Goal: Feedback & Contribution: Submit feedback/report problem

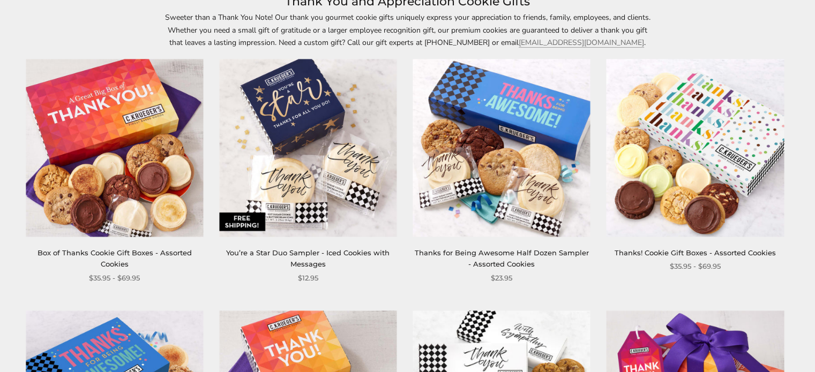
scroll to position [171, 0]
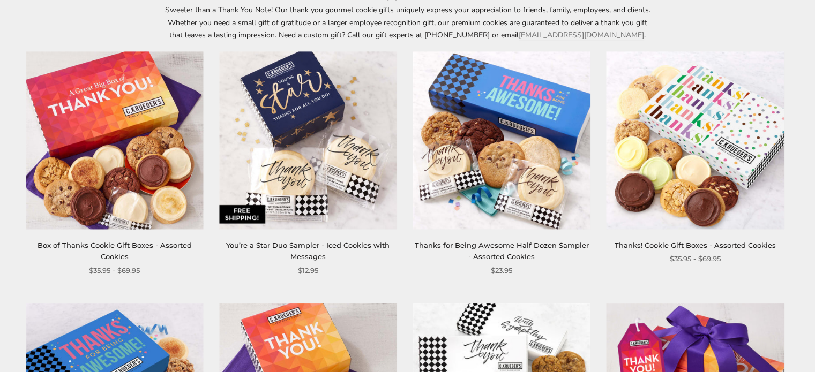
click at [159, 194] on img at bounding box center [114, 140] width 177 height 177
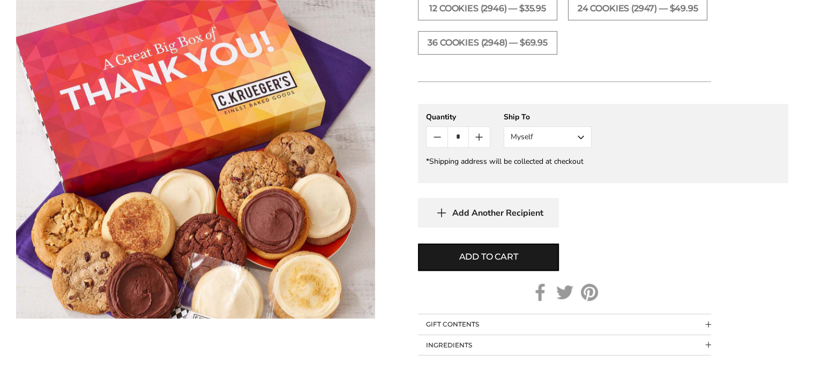
scroll to position [664, 0]
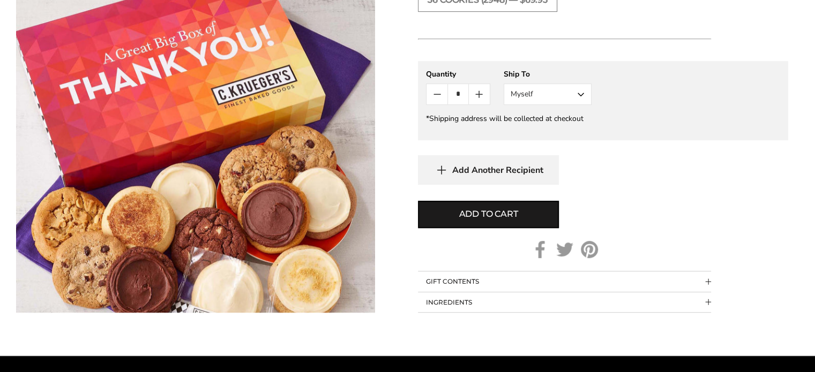
click at [659, 297] on button "INGREDIENTS" at bounding box center [564, 303] width 293 height 20
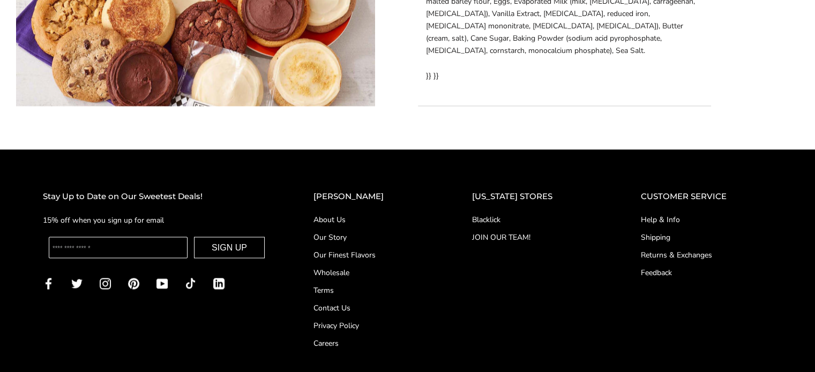
scroll to position [1970, 0]
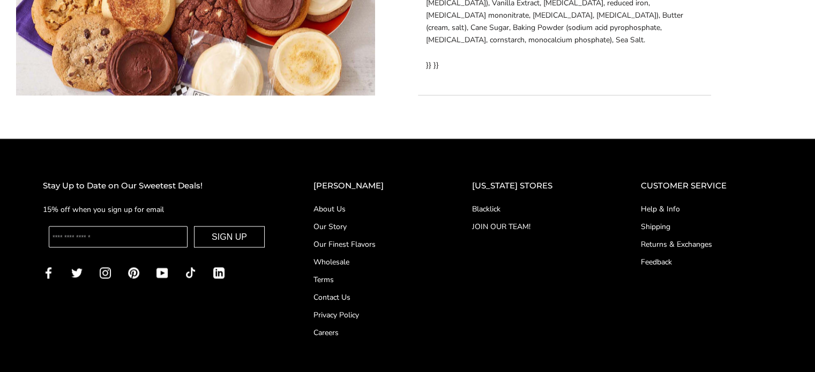
click at [362, 203] on link "About Us" at bounding box center [371, 208] width 116 height 11
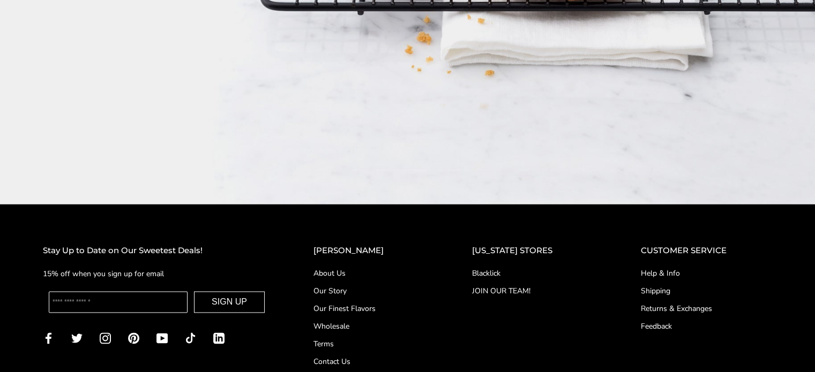
scroll to position [1693, 0]
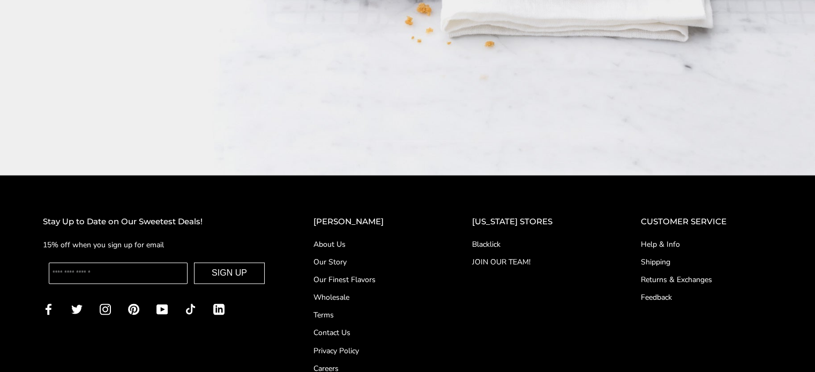
click at [672, 239] on link "Help & Info" at bounding box center [706, 244] width 131 height 11
click at [369, 327] on link "Contact Us" at bounding box center [371, 332] width 116 height 11
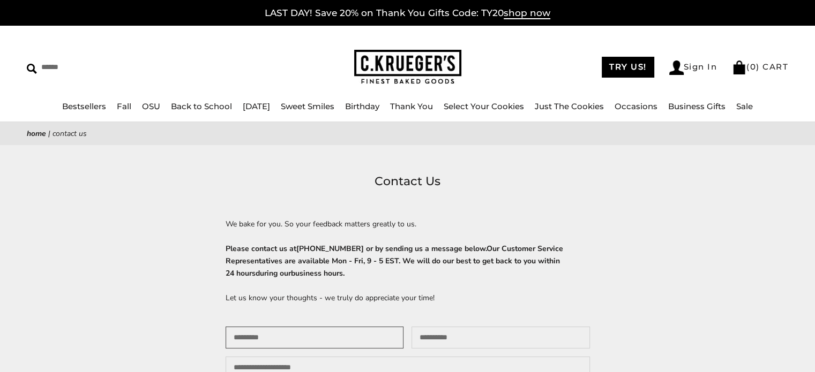
click at [379, 341] on input "Your name" at bounding box center [315, 338] width 178 height 22
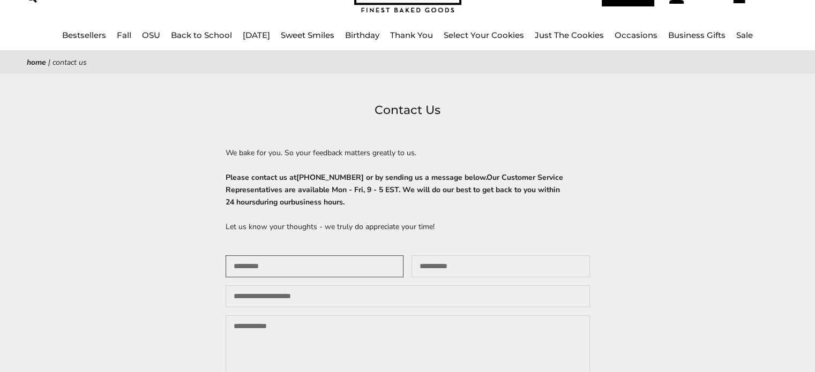
scroll to position [78, 0]
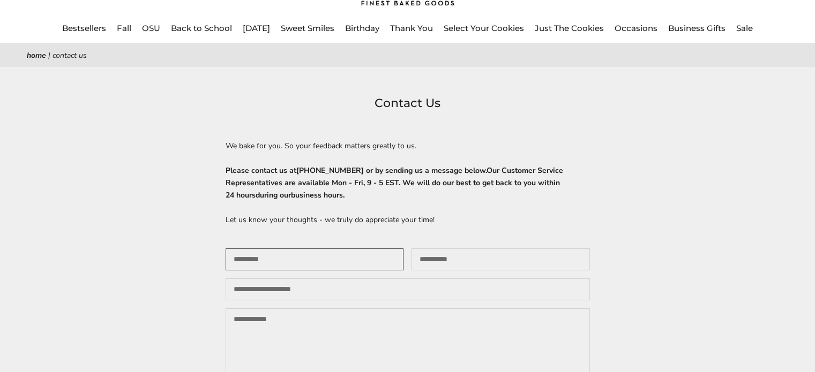
click at [348, 260] on input "Your name" at bounding box center [315, 260] width 178 height 22
type input "**********"
drag, startPoint x: 280, startPoint y: 293, endPoint x: 201, endPoint y: 295, distance: 78.8
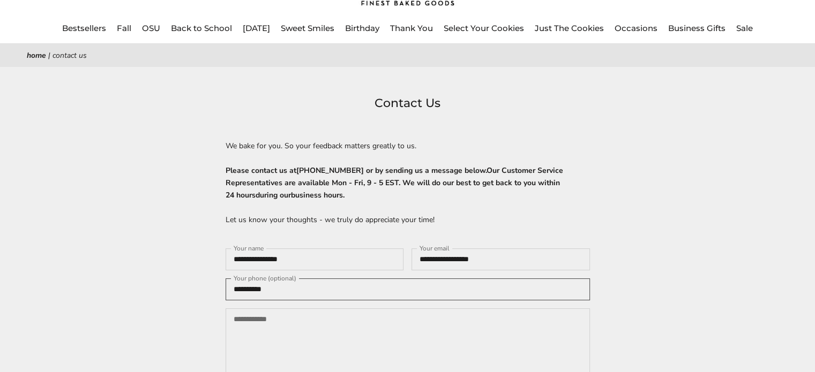
click at [201, 295] on div "**********" at bounding box center [407, 266] width 815 height 344
click at [366, 329] on textarea "Your message" at bounding box center [408, 356] width 364 height 94
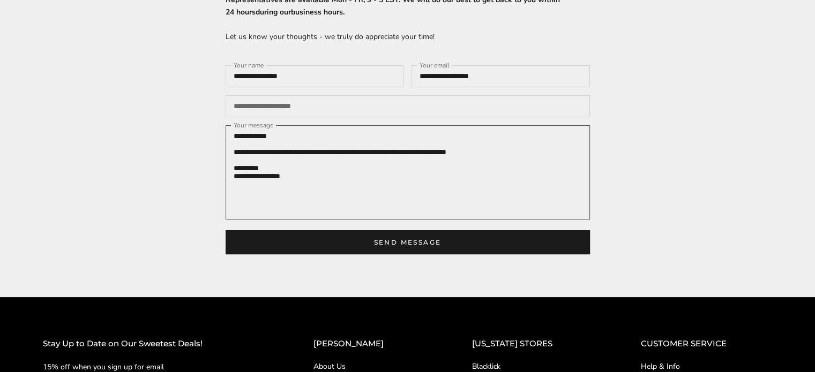
scroll to position [268, 0]
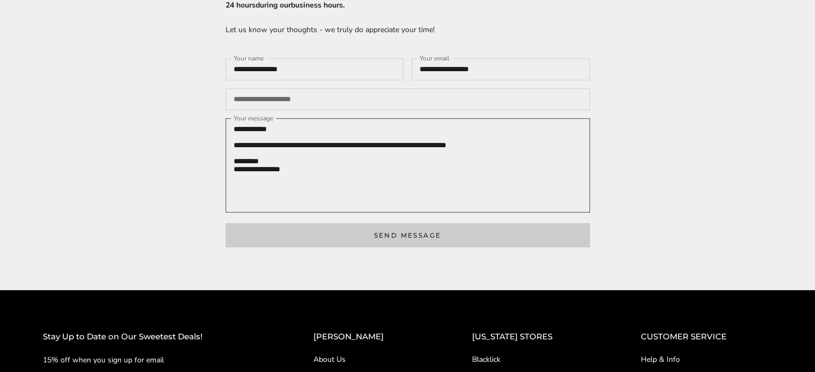
type textarea "**********"
click at [433, 248] on button "Send message" at bounding box center [408, 235] width 364 height 24
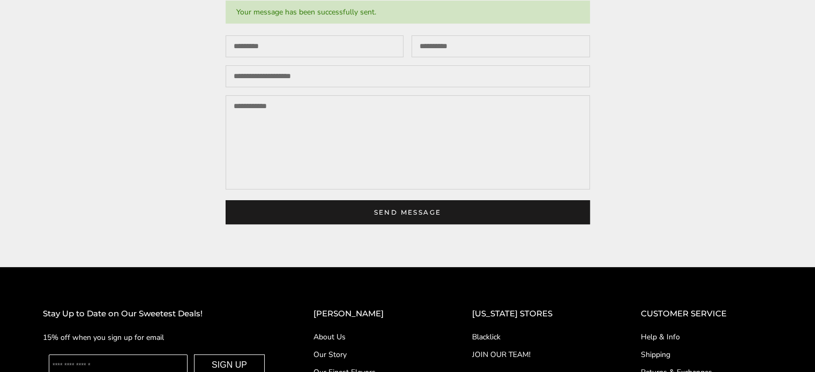
scroll to position [1, 0]
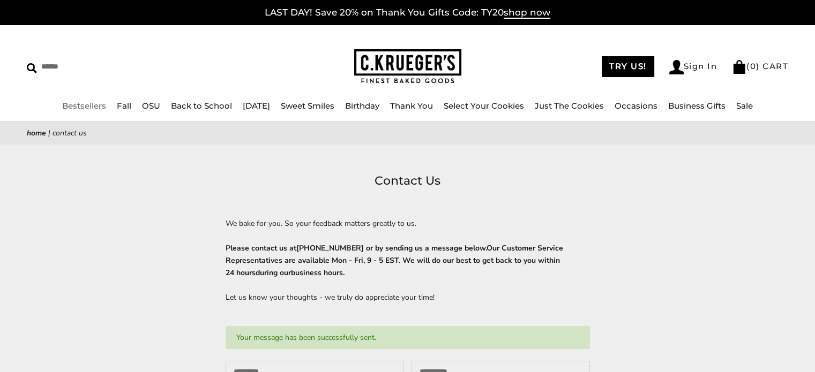
click at [84, 104] on link "Bestsellers" at bounding box center [84, 106] width 44 height 10
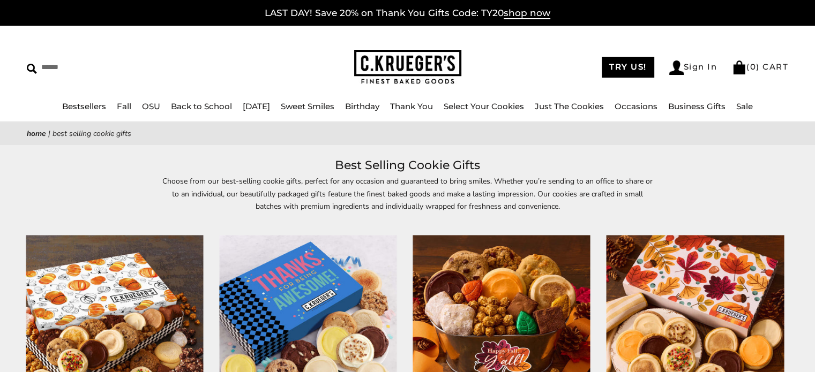
drag, startPoint x: 792, startPoint y: 1, endPoint x: 605, endPoint y: 42, distance: 192.1
click at [605, 42] on div "****** TRY US! Sign In ( 0 ) CART ( 0 ) CART Bestsellers Fall NEW! Cozy Autumn …" at bounding box center [407, 74] width 815 height 96
drag, startPoint x: 783, startPoint y: 2, endPoint x: 576, endPoint y: 39, distance: 209.6
click at [576, 39] on div "****** TRY US! Sign In ( 0 ) CART ( 0 ) CART Bestsellers Fall NEW! Cozy Autumn …" at bounding box center [407, 74] width 815 height 96
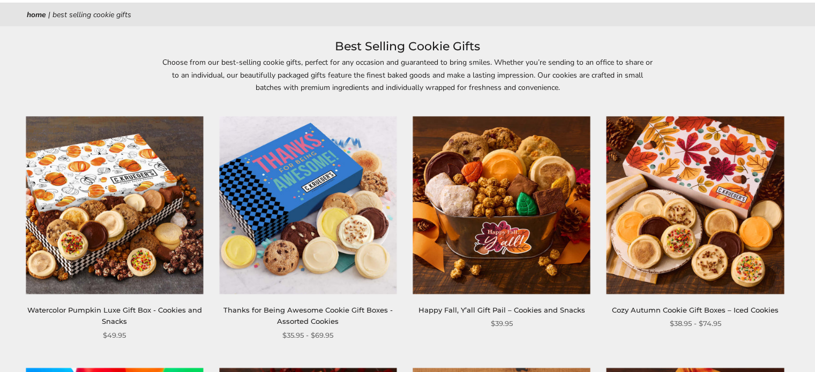
scroll to position [129, 0]
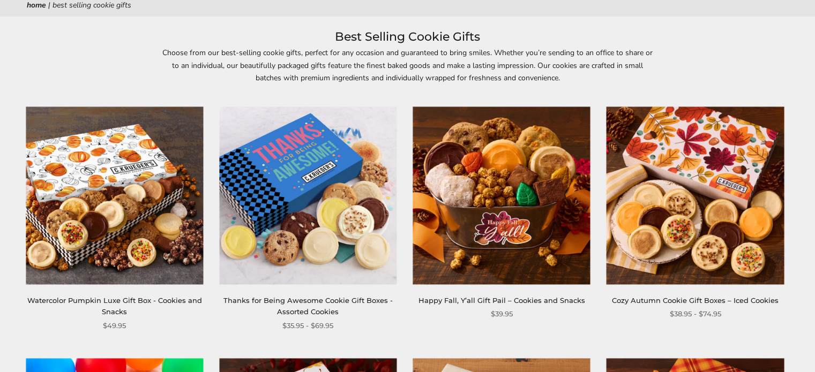
click at [299, 303] on link "Thanks for Being Awesome Cookie Gift Boxes - Assorted Cookies" at bounding box center [307, 306] width 169 height 20
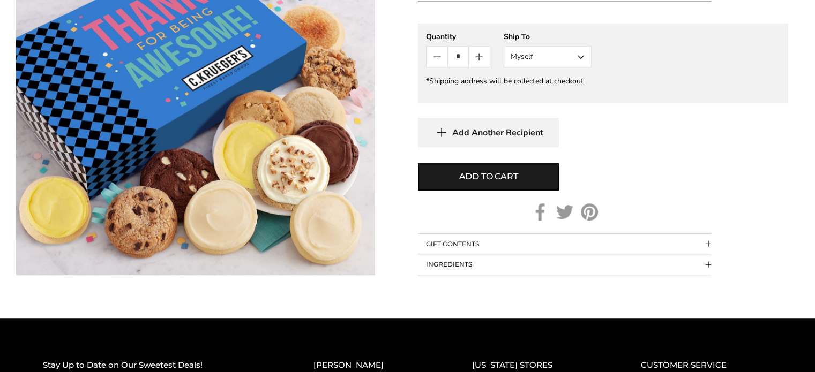
scroll to position [859, 0]
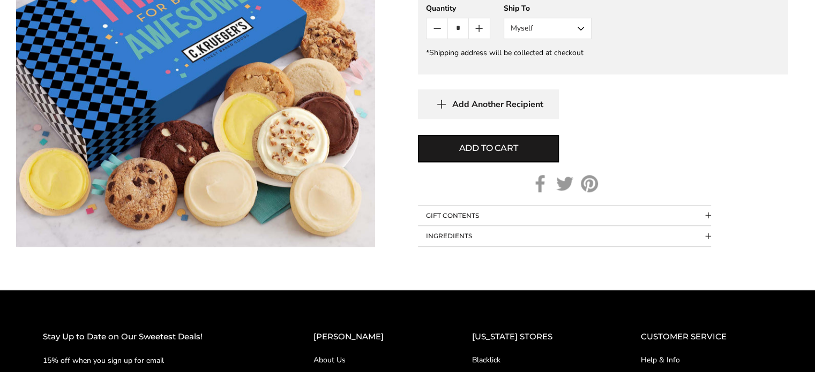
click at [534, 237] on button "INGREDIENTS" at bounding box center [564, 236] width 293 height 20
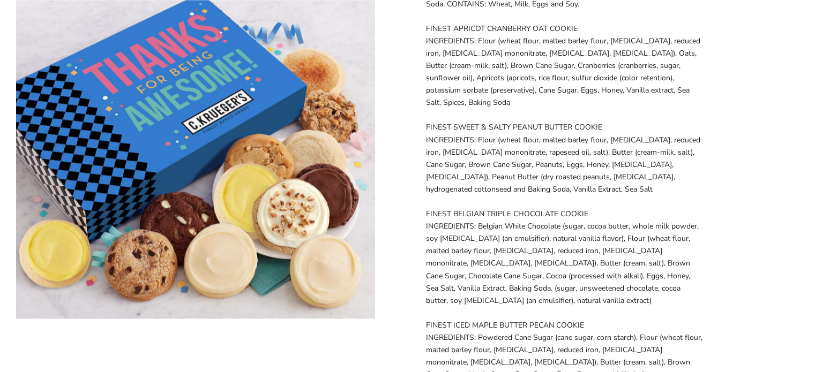
scroll to position [968, 0]
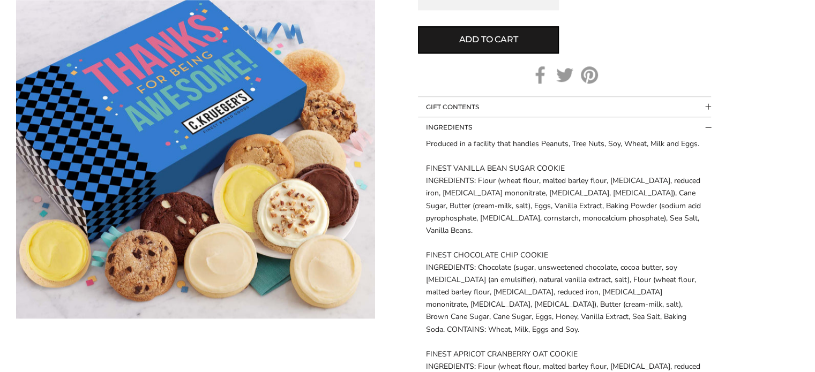
click at [473, 98] on button "GIFT CONTENTS" at bounding box center [564, 107] width 293 height 20
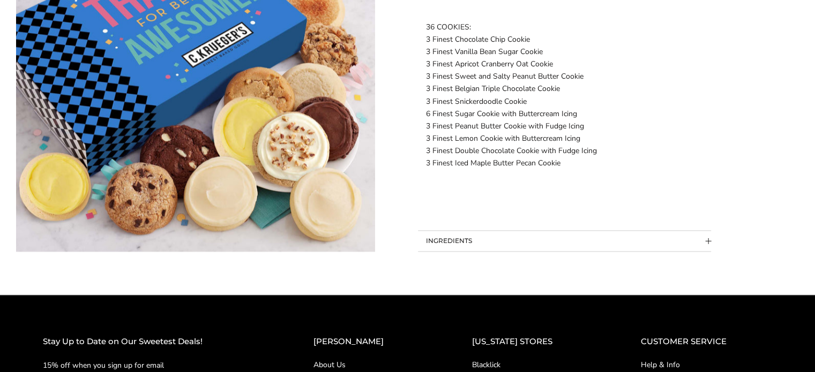
scroll to position [1446, 0]
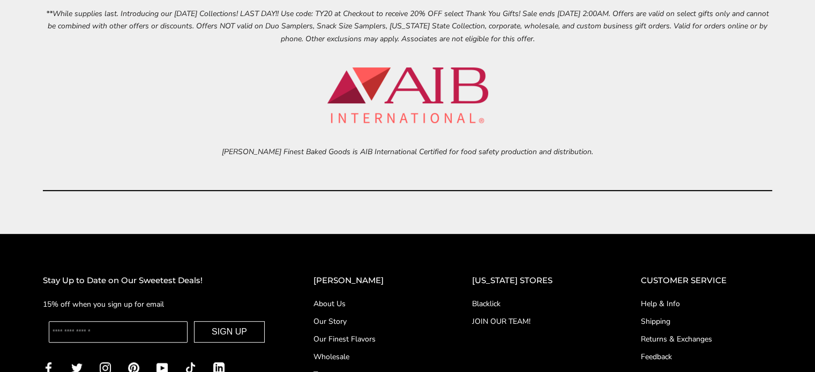
scroll to position [4486, 0]
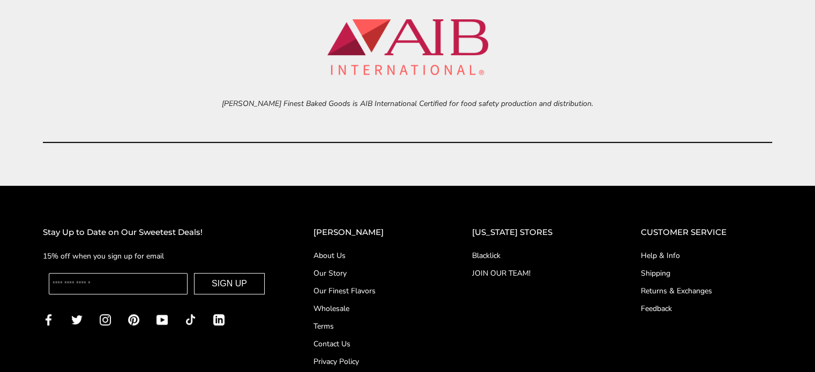
click at [662, 255] on link "Help & Info" at bounding box center [706, 255] width 131 height 11
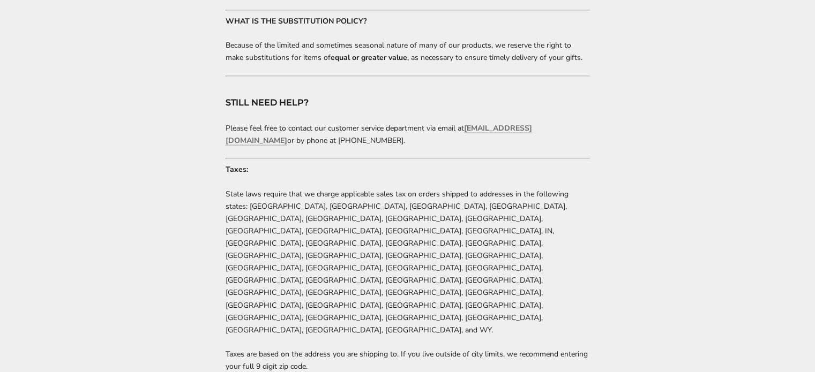
scroll to position [2178, 0]
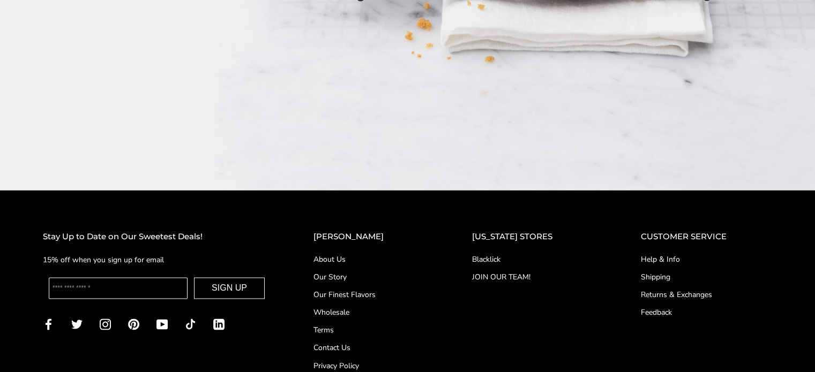
scroll to position [1685, 0]
